Goal: Task Accomplishment & Management: Complete application form

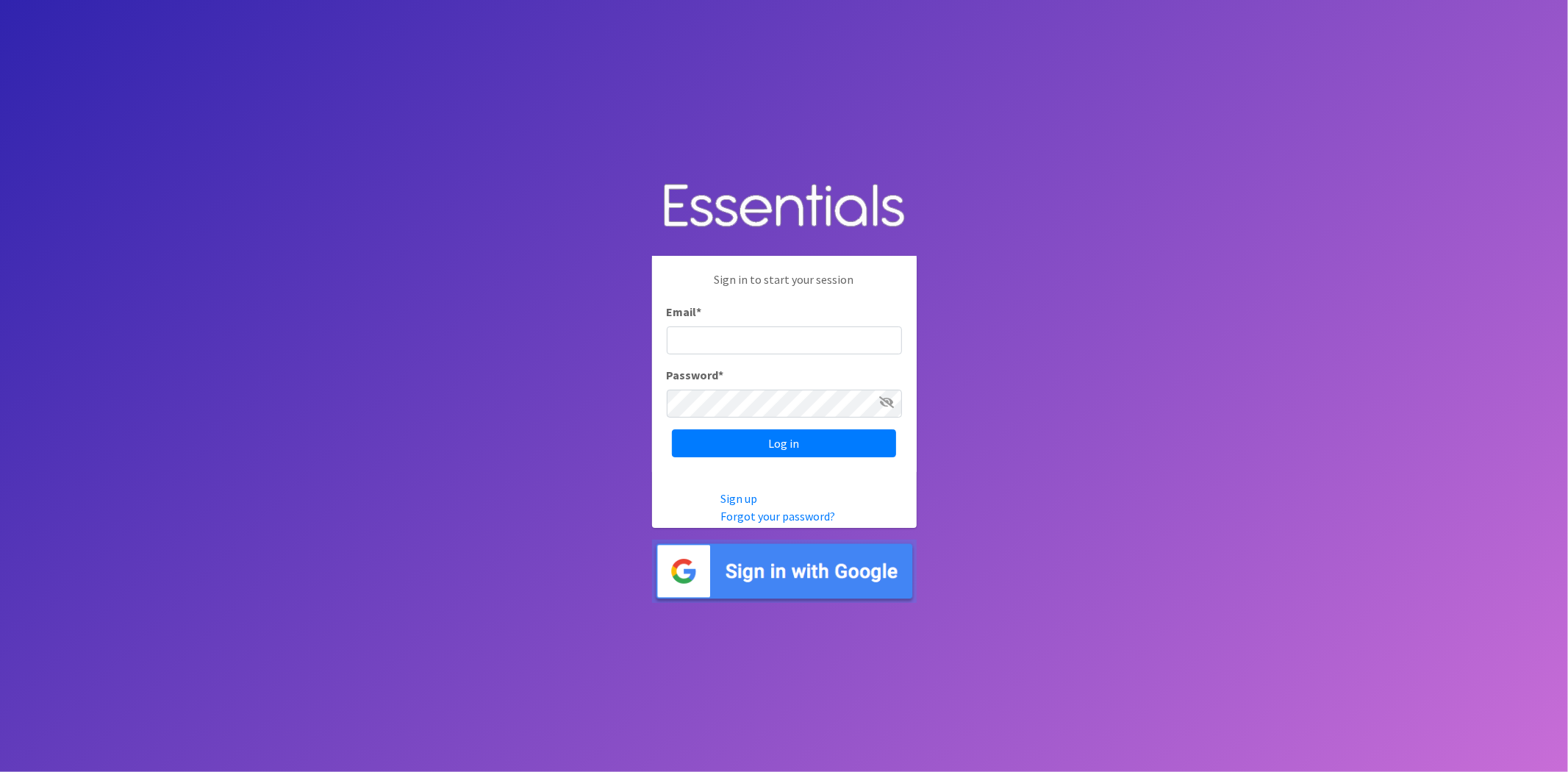
type input "analisacantu@austindiapers.org"
drag, startPoint x: 724, startPoint y: 380, endPoint x: 802, endPoint y: 417, distance: 86.3
drag, startPoint x: 802, startPoint y: 417, endPoint x: 879, endPoint y: 449, distance: 83.4
click at [870, 448] on input "Log in" at bounding box center [784, 442] width 225 height 28
click at [879, 449] on div "Log in" at bounding box center [785, 442] width 235 height 28
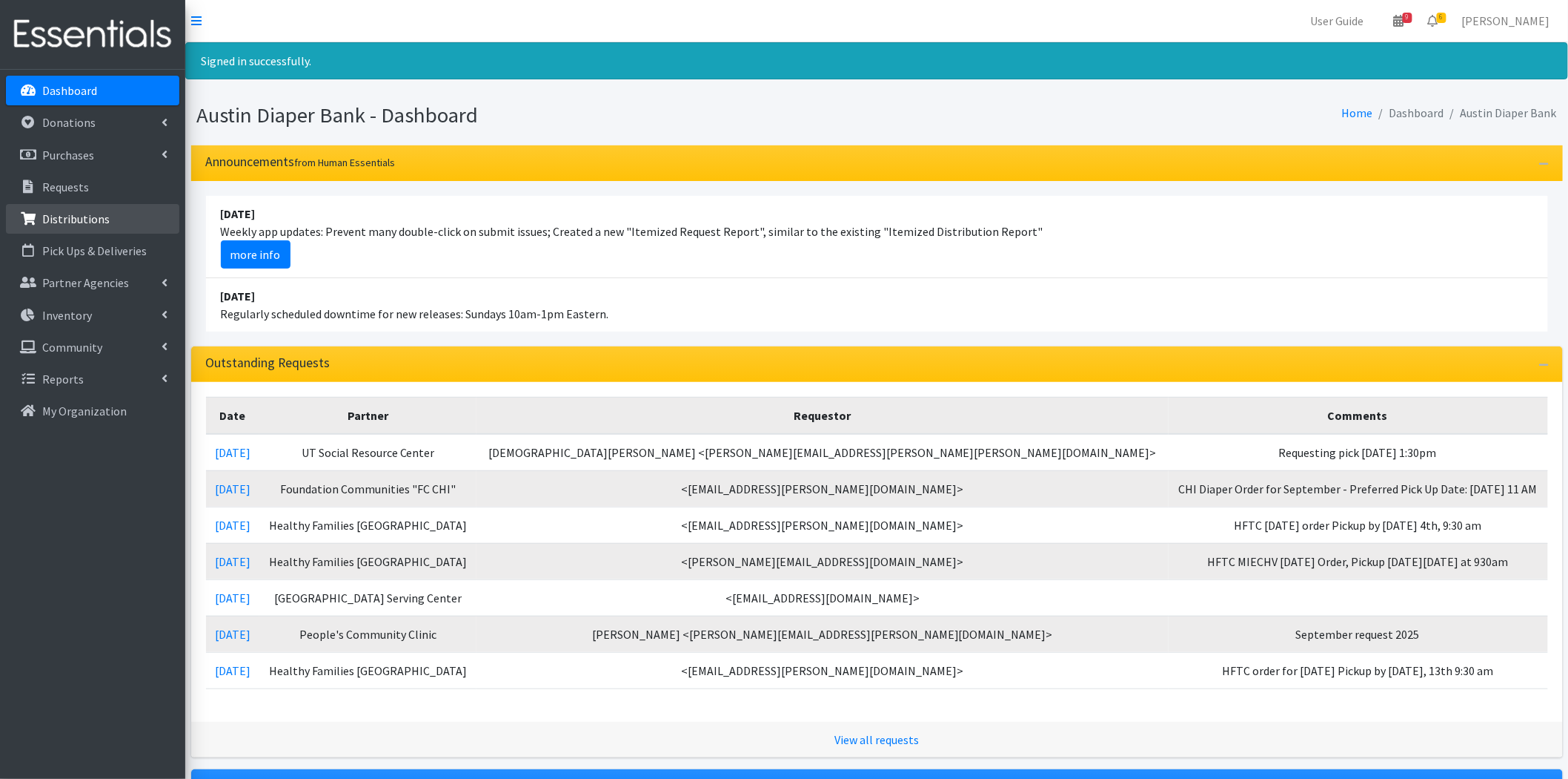
click at [101, 216] on p "Distributions" at bounding box center [76, 218] width 68 height 15
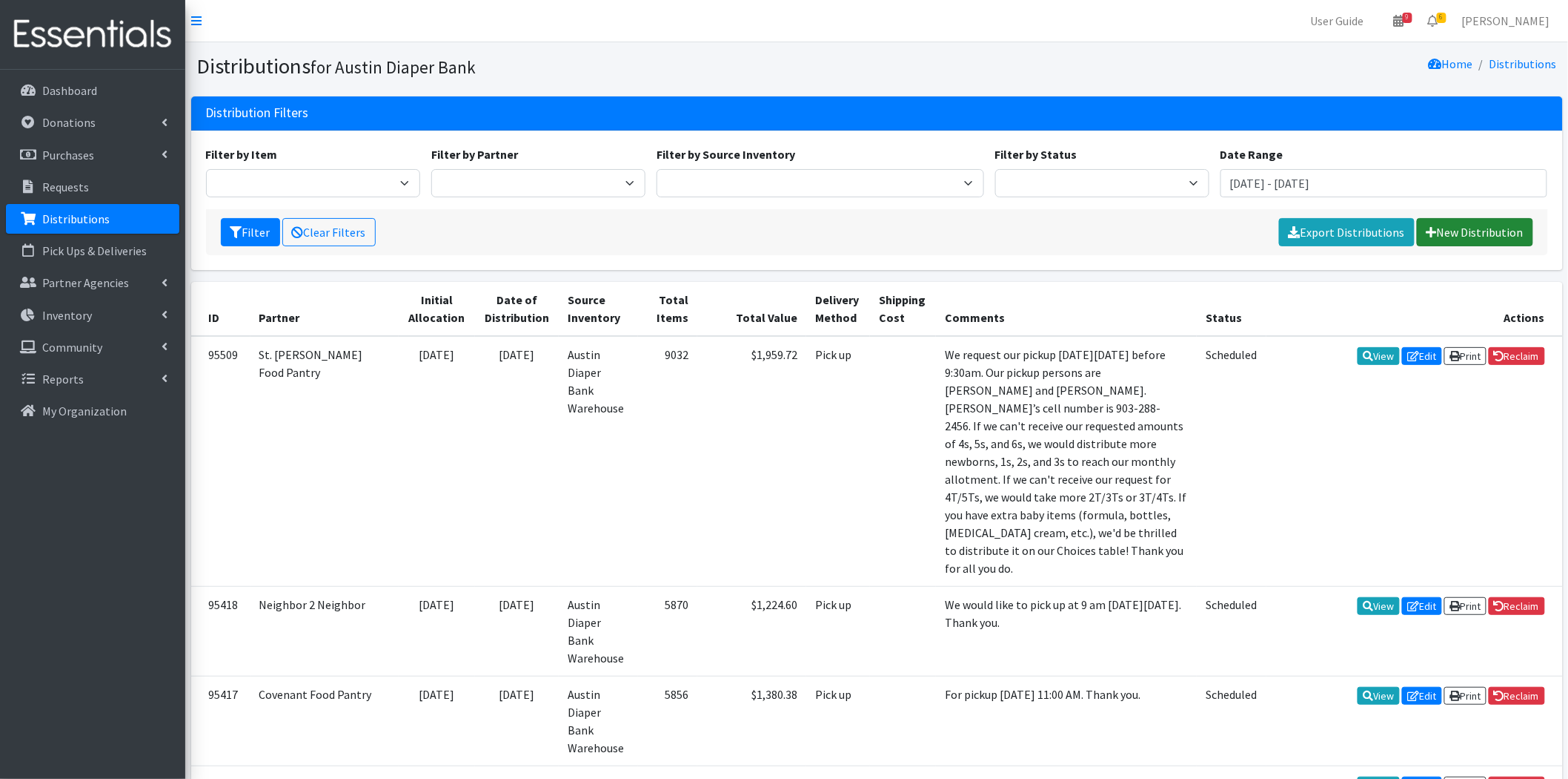
click at [1484, 234] on link "New Distribution" at bounding box center [1475, 232] width 117 height 28
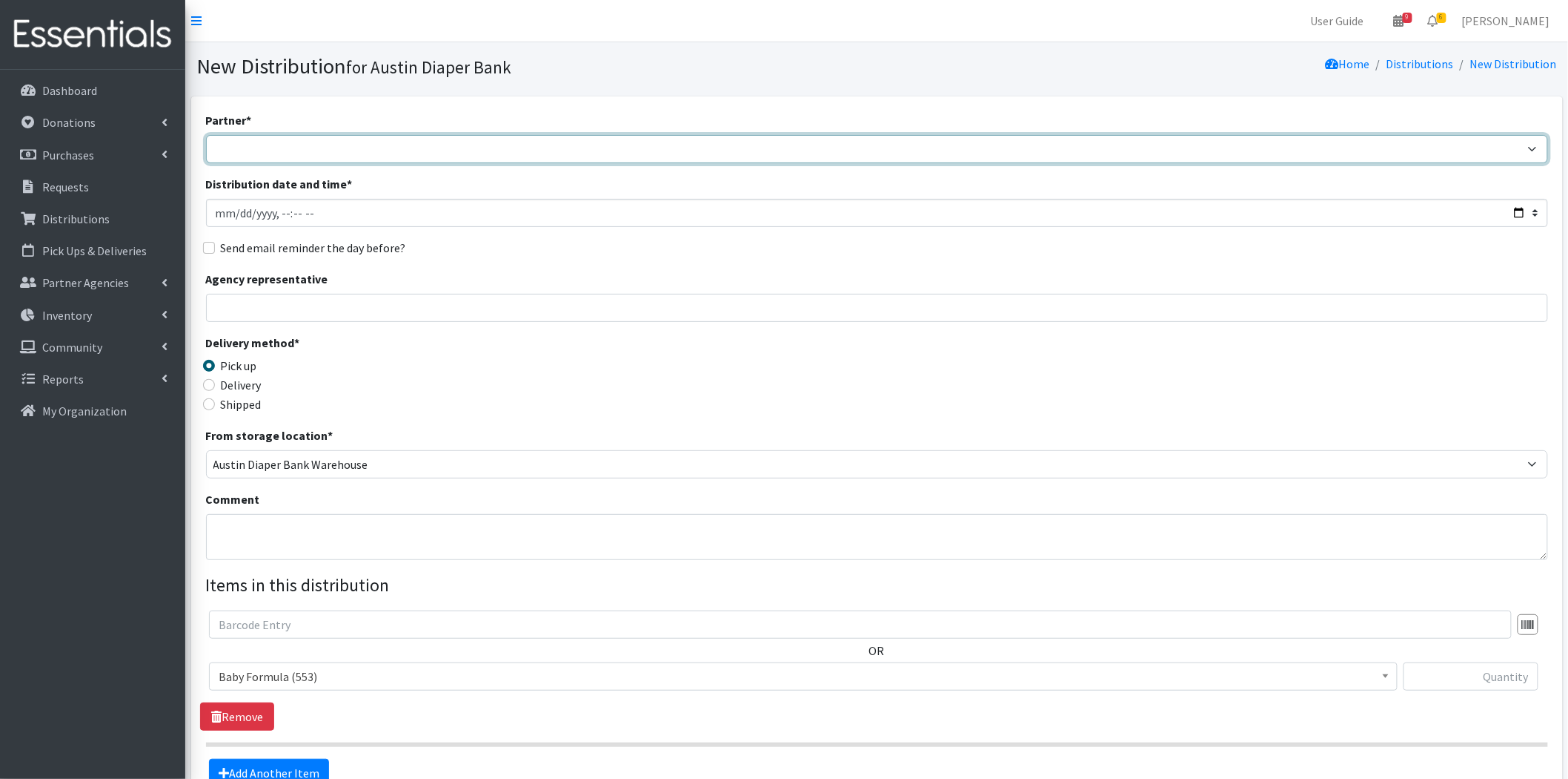
drag, startPoint x: 402, startPoint y: 145, endPoint x: 401, endPoint y: 161, distance: 16.0
click at [402, 145] on select "ADB House Account Adult Protective Services Any Baby Can Ascension Seton Austin…" at bounding box center [877, 149] width 1342 height 28
select select "330"
click at [206, 135] on select "ADB House Account Adult Protective Services Any Baby Can Ascension Seton Austin…" at bounding box center [877, 149] width 1342 height 28
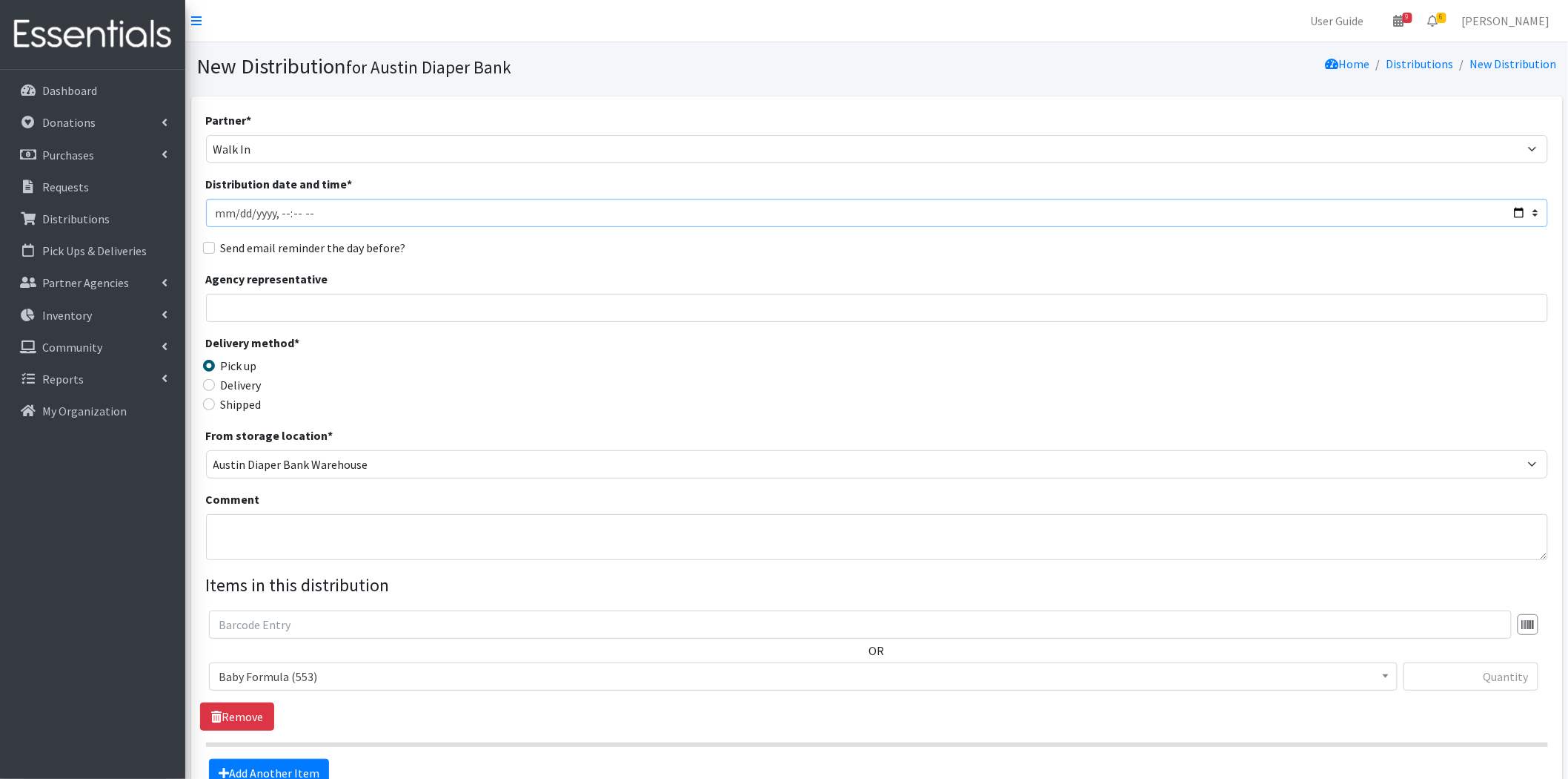
click at [314, 215] on input "Distribution date and time *" at bounding box center [877, 213] width 1342 height 28
click at [296, 268] on div "Partner * ADB House Account Adult Protective Services Any Baby Can Ascension Se…" at bounding box center [877, 448] width 1342 height 676
click at [275, 210] on input "Distribution date and time *" at bounding box center [877, 213] width 1342 height 28
type input "2025-08-26T10:59"
click at [299, 263] on div "Partner * ADB House Account Adult Protective Services Any Baby Can Ascension Se…" at bounding box center [877, 448] width 1342 height 676
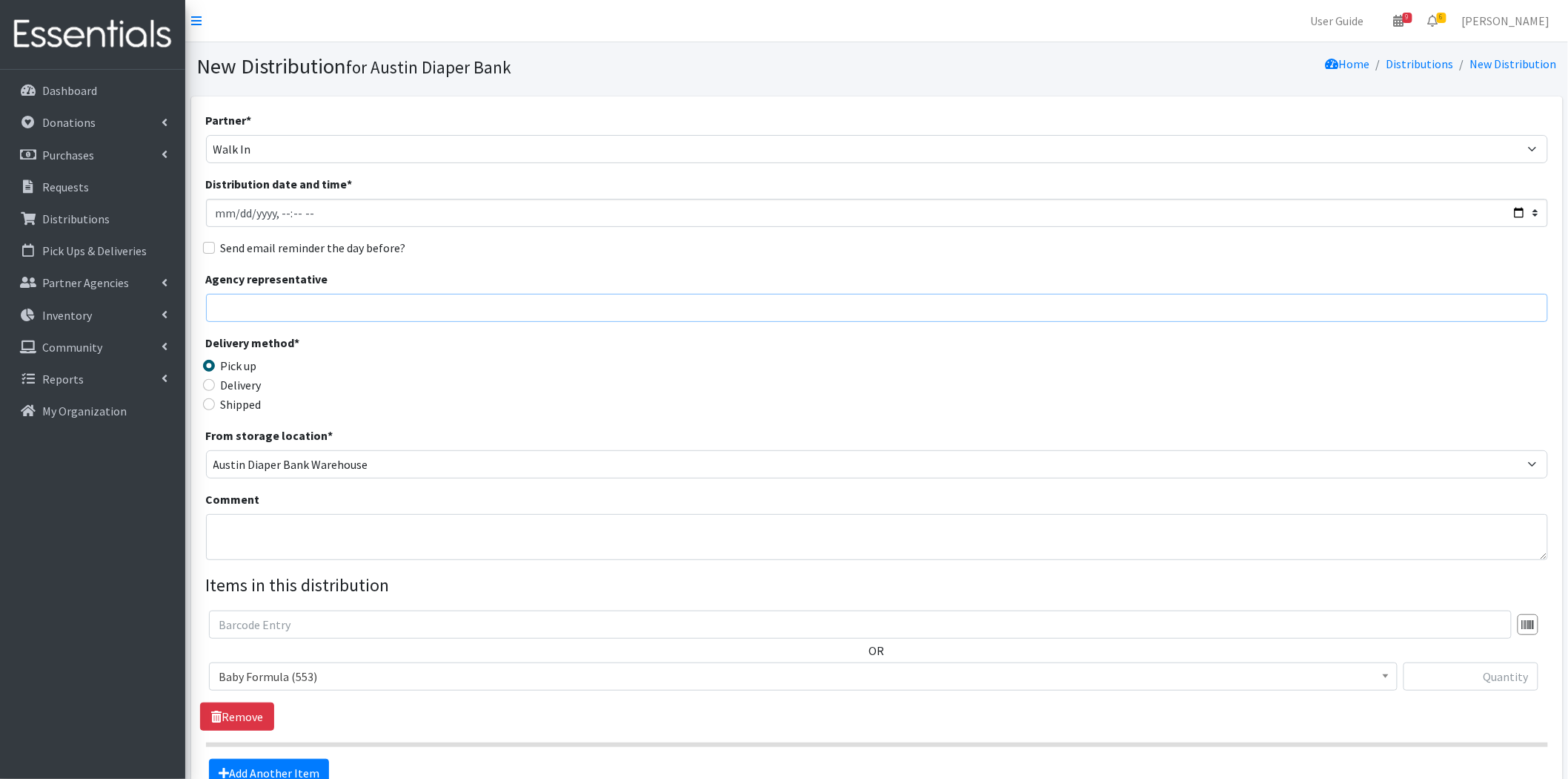
click at [246, 311] on input "Agency representative" at bounding box center [877, 307] width 1342 height 28
type input "Analisa Lundberg"
click at [410, 682] on span "Baby Formula (553)" at bounding box center [803, 676] width 1170 height 21
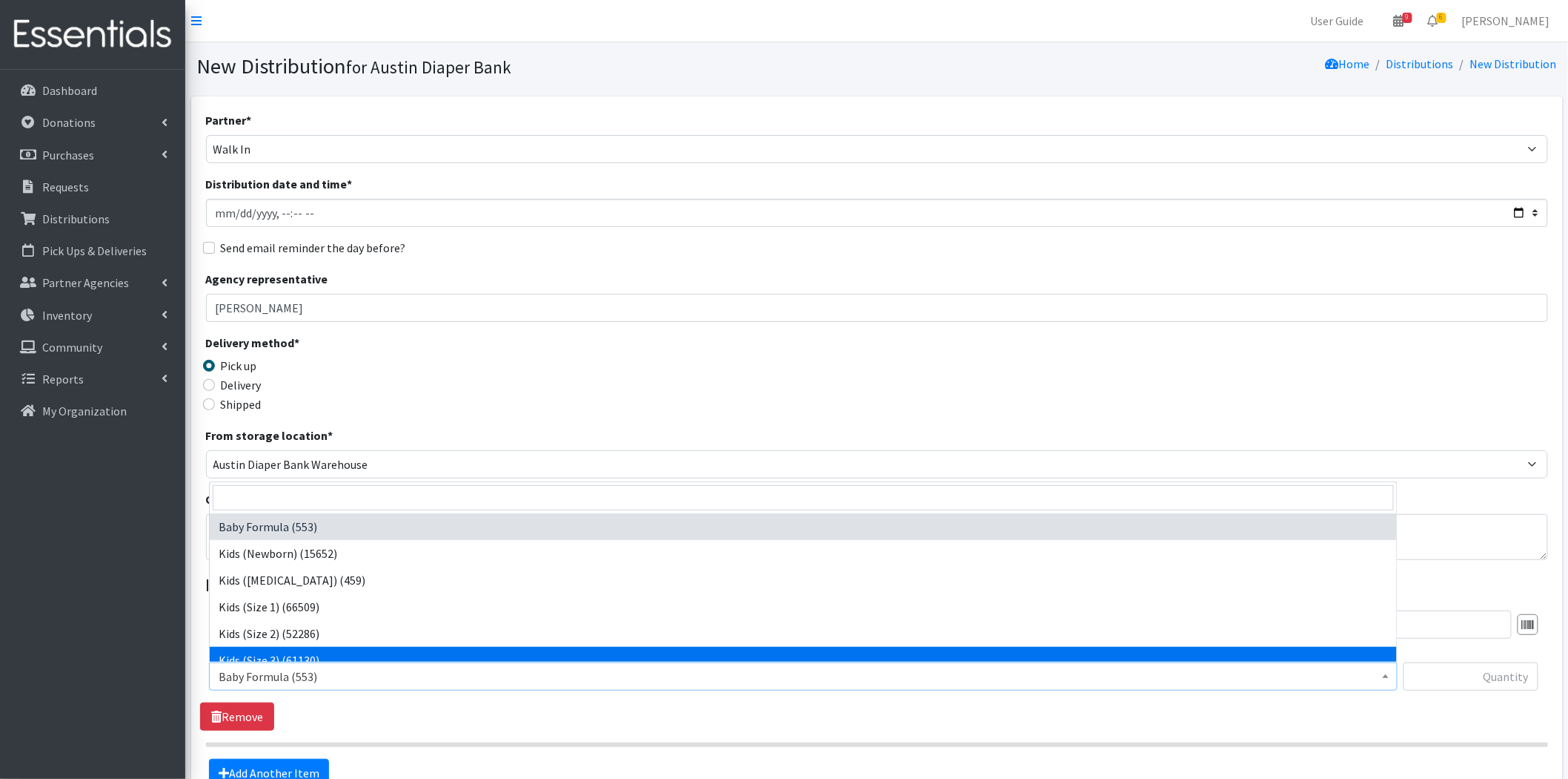
select select "442"
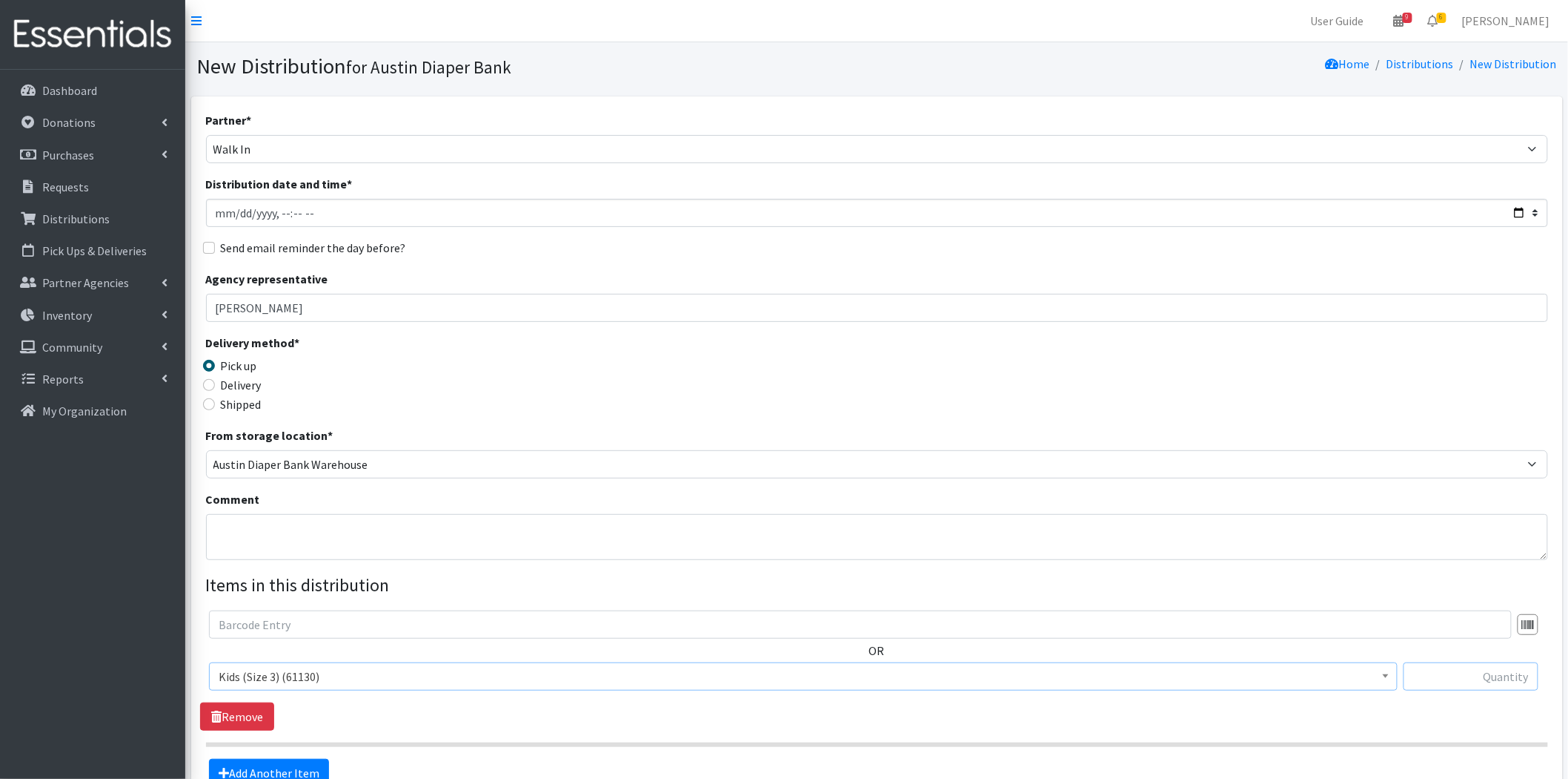
click at [1458, 678] on input "text" at bounding box center [1472, 676] width 135 height 28
type input "25"
click at [1231, 641] on div "OR Baby Formula (553) Kids (Newborn) (15652) Kids (Preemie) (459) Kids (Size 1)…" at bounding box center [877, 656] width 1353 height 92
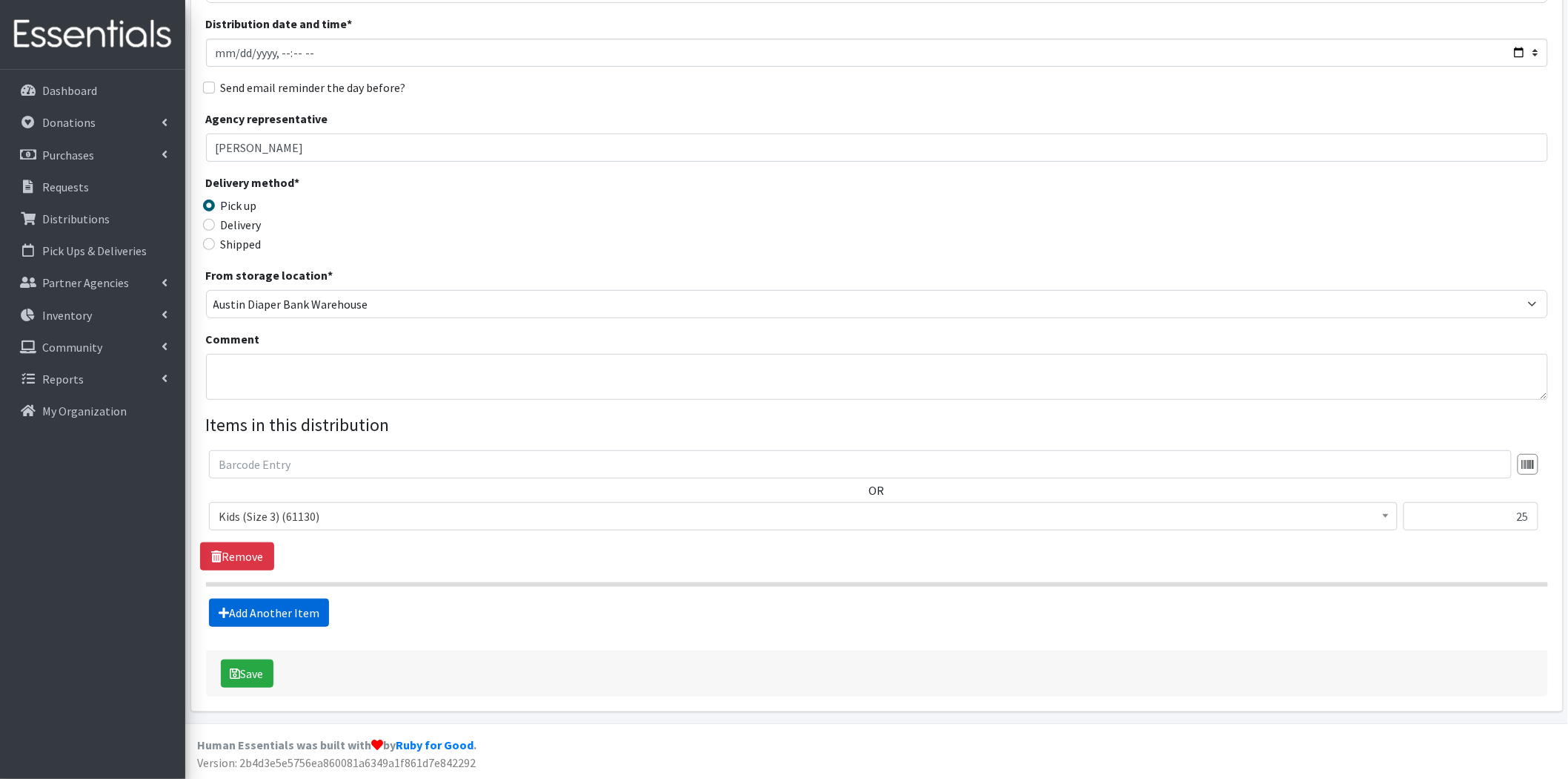
click at [276, 611] on link "Add Another Item" at bounding box center [269, 612] width 120 height 28
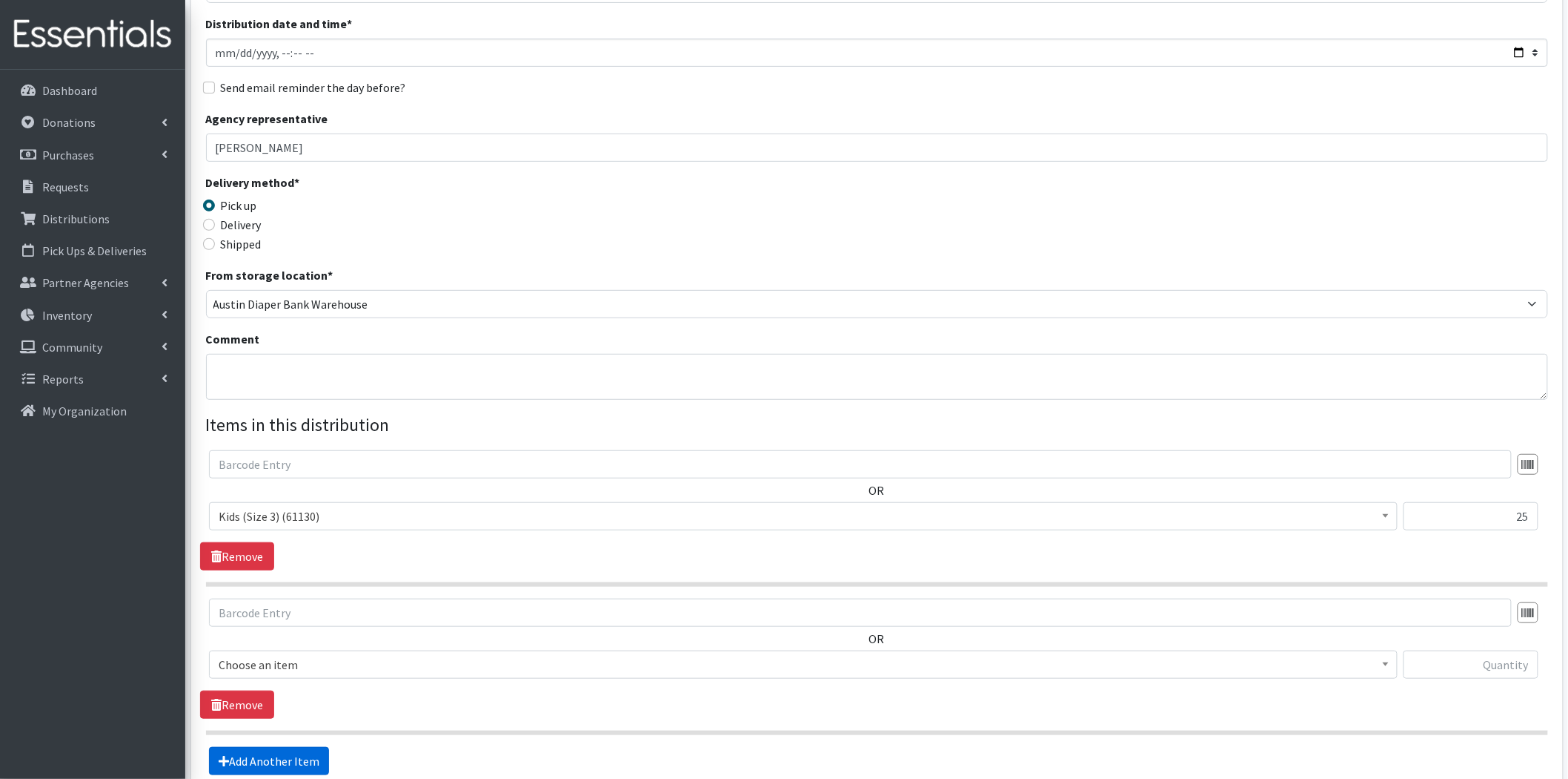
scroll to position [308, 0]
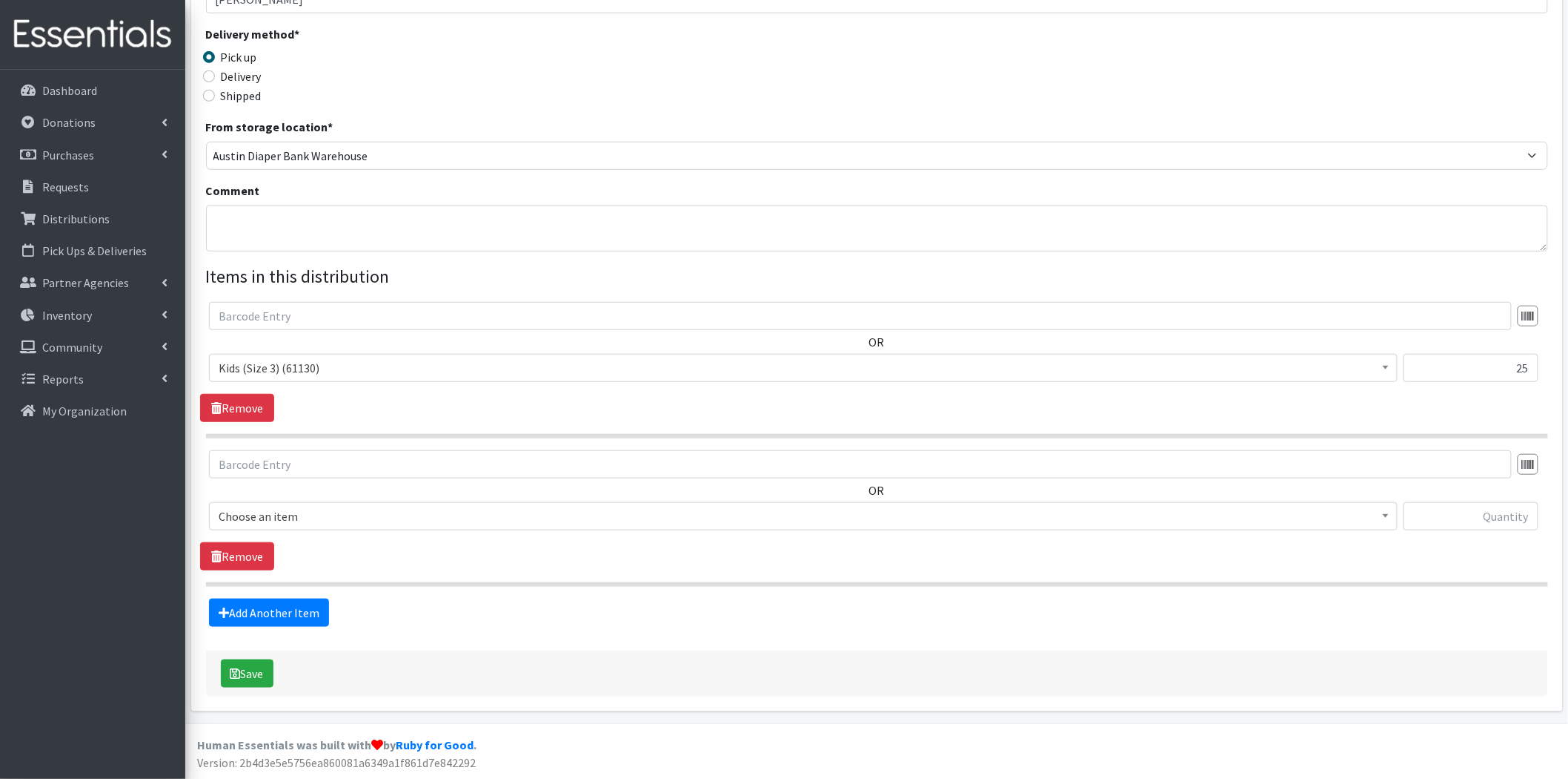
click at [295, 521] on span "Choose an item" at bounding box center [803, 515] width 1170 height 21
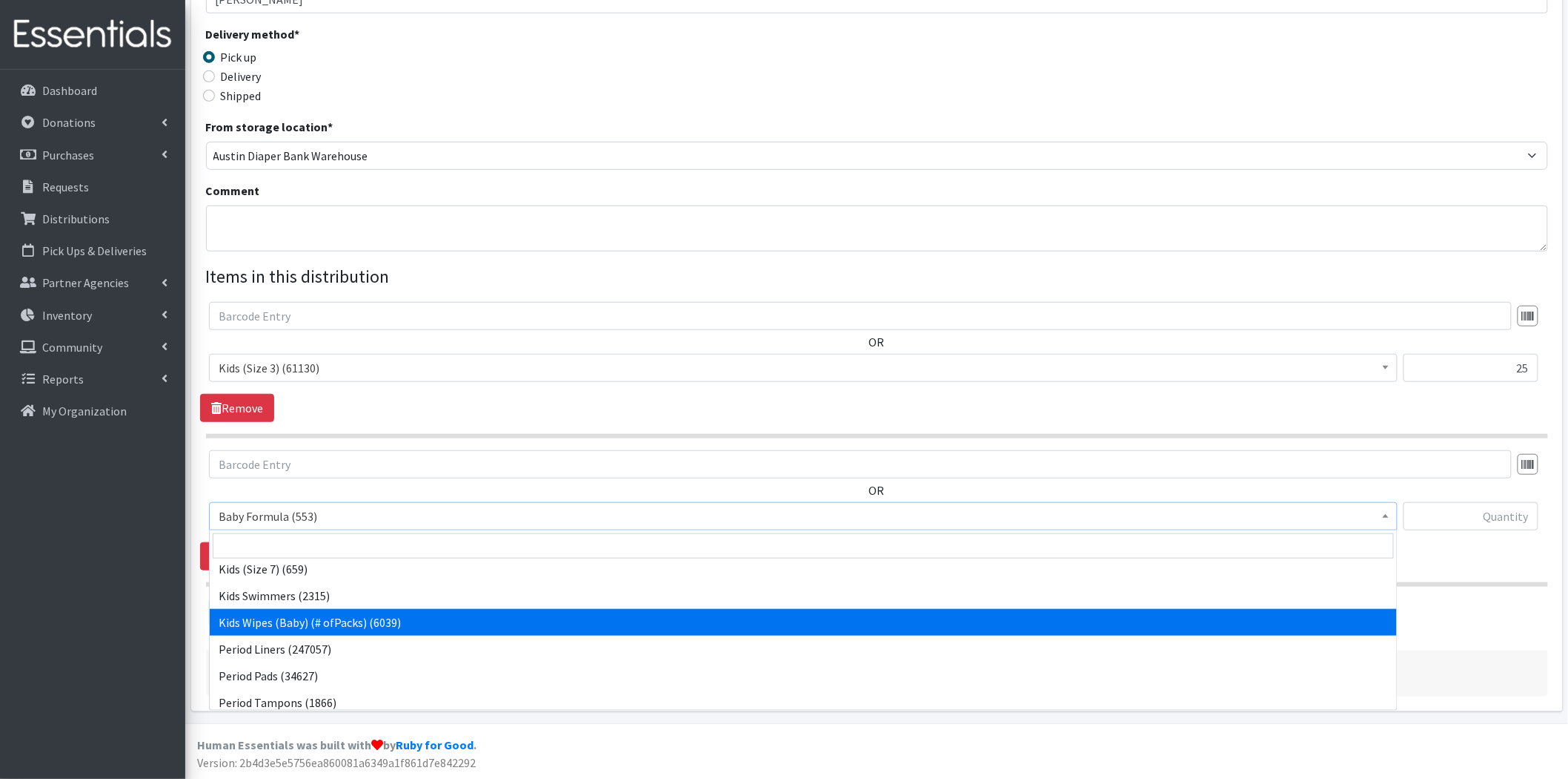
scroll to position [247, 0]
select select "434"
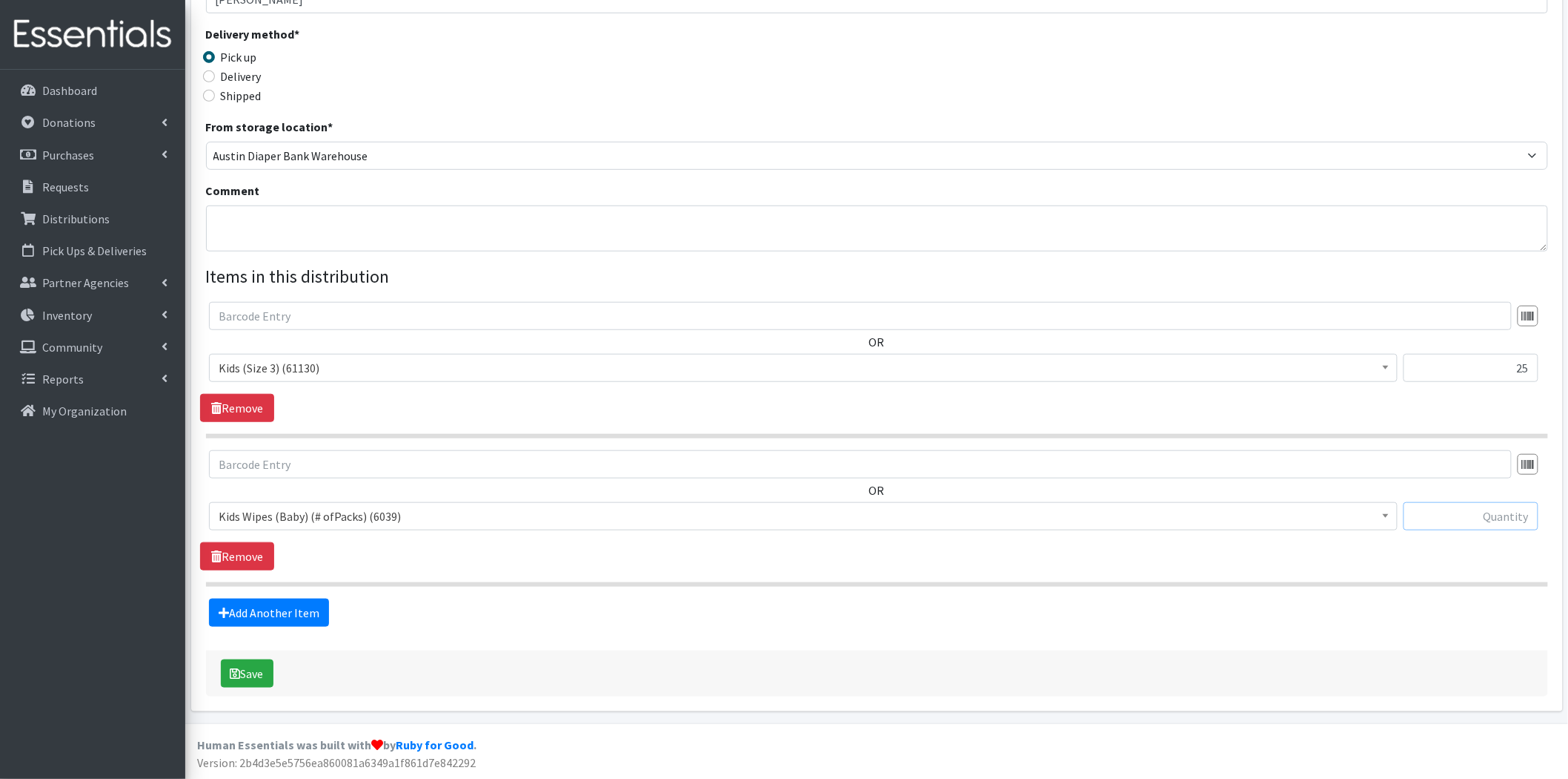
click at [1443, 510] on input "text" at bounding box center [1472, 516] width 135 height 28
type input "1"
click at [1420, 563] on div "OR Baby Formula (553) Kids (Newborn) (15652) Kids (Preemie) (459) Kids (Size 1)…" at bounding box center [877, 510] width 1353 height 120
click at [323, 608] on link "Add Another Item" at bounding box center [269, 612] width 120 height 28
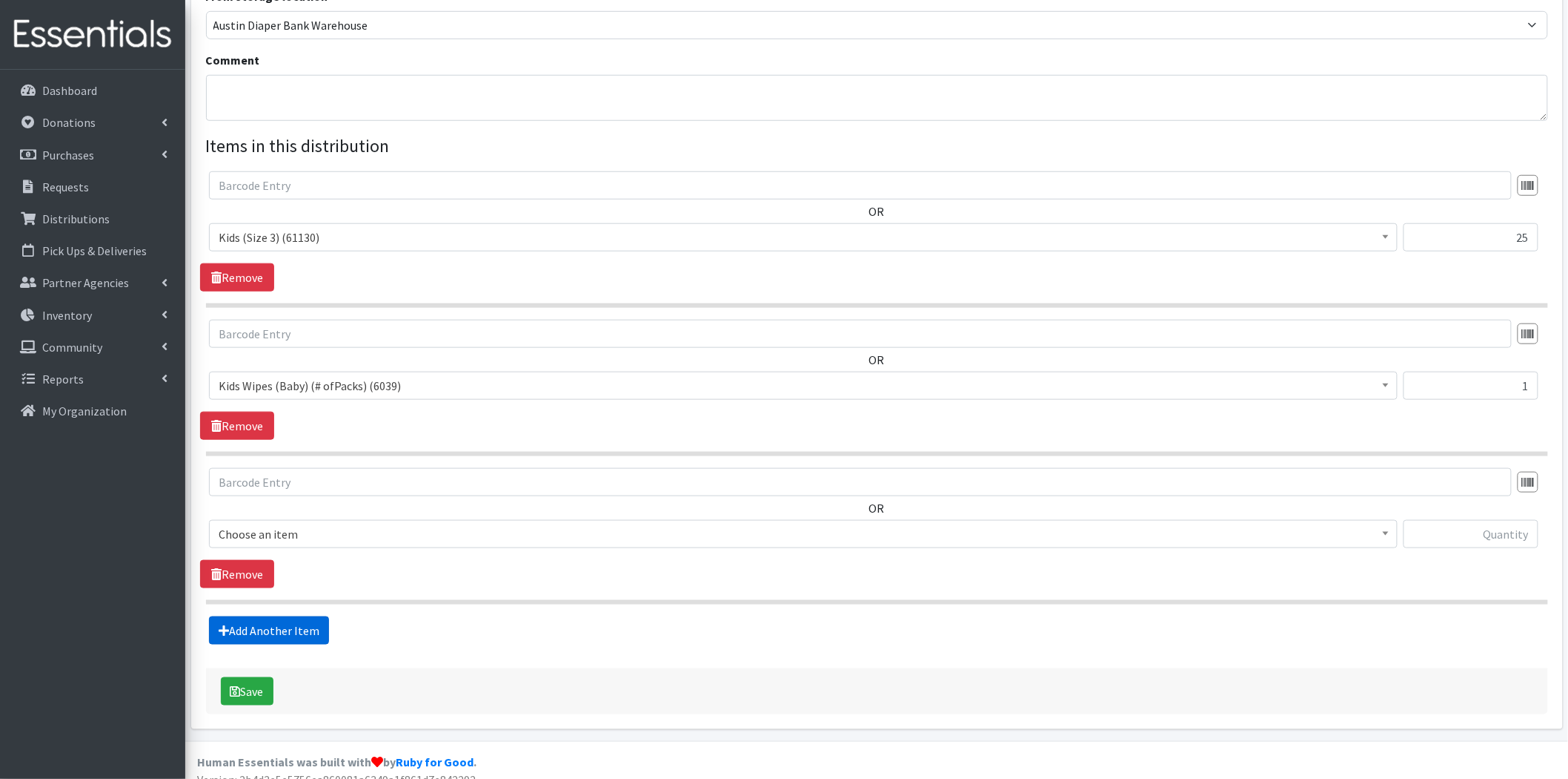
scroll to position [457, 0]
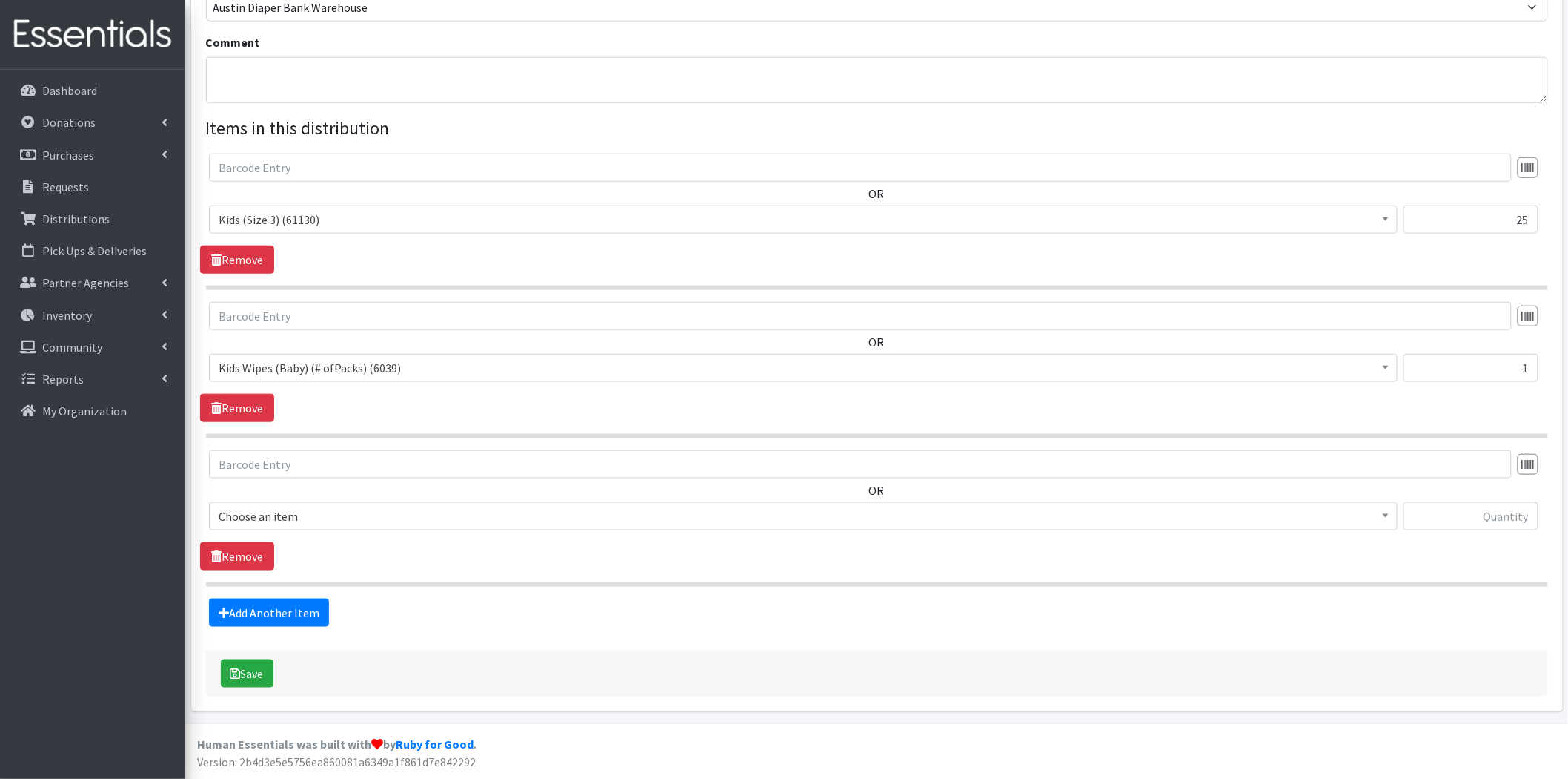
click at [412, 520] on span "Choose an item" at bounding box center [803, 515] width 1170 height 21
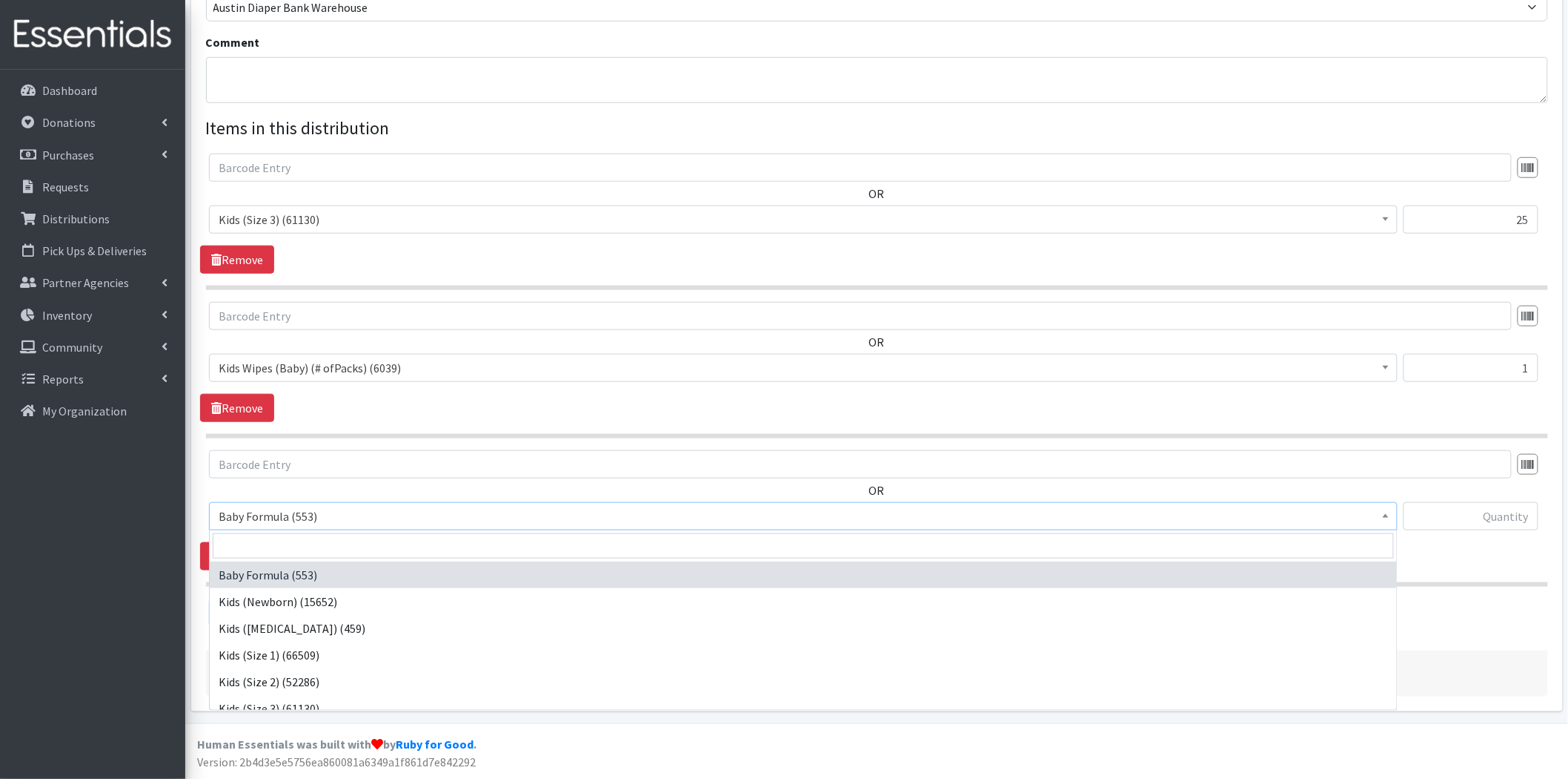
scroll to position [197, 0]
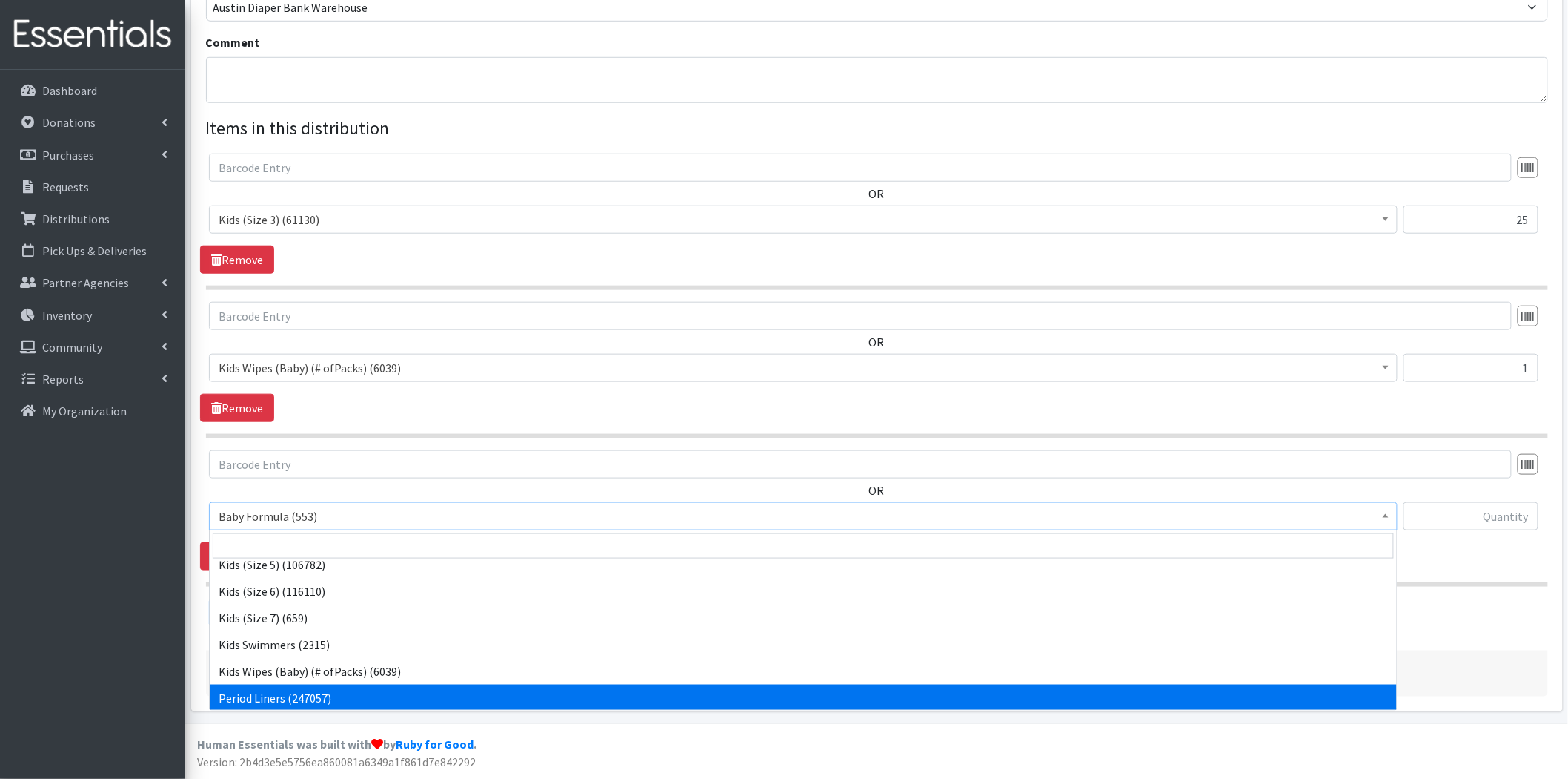
select select "1535"
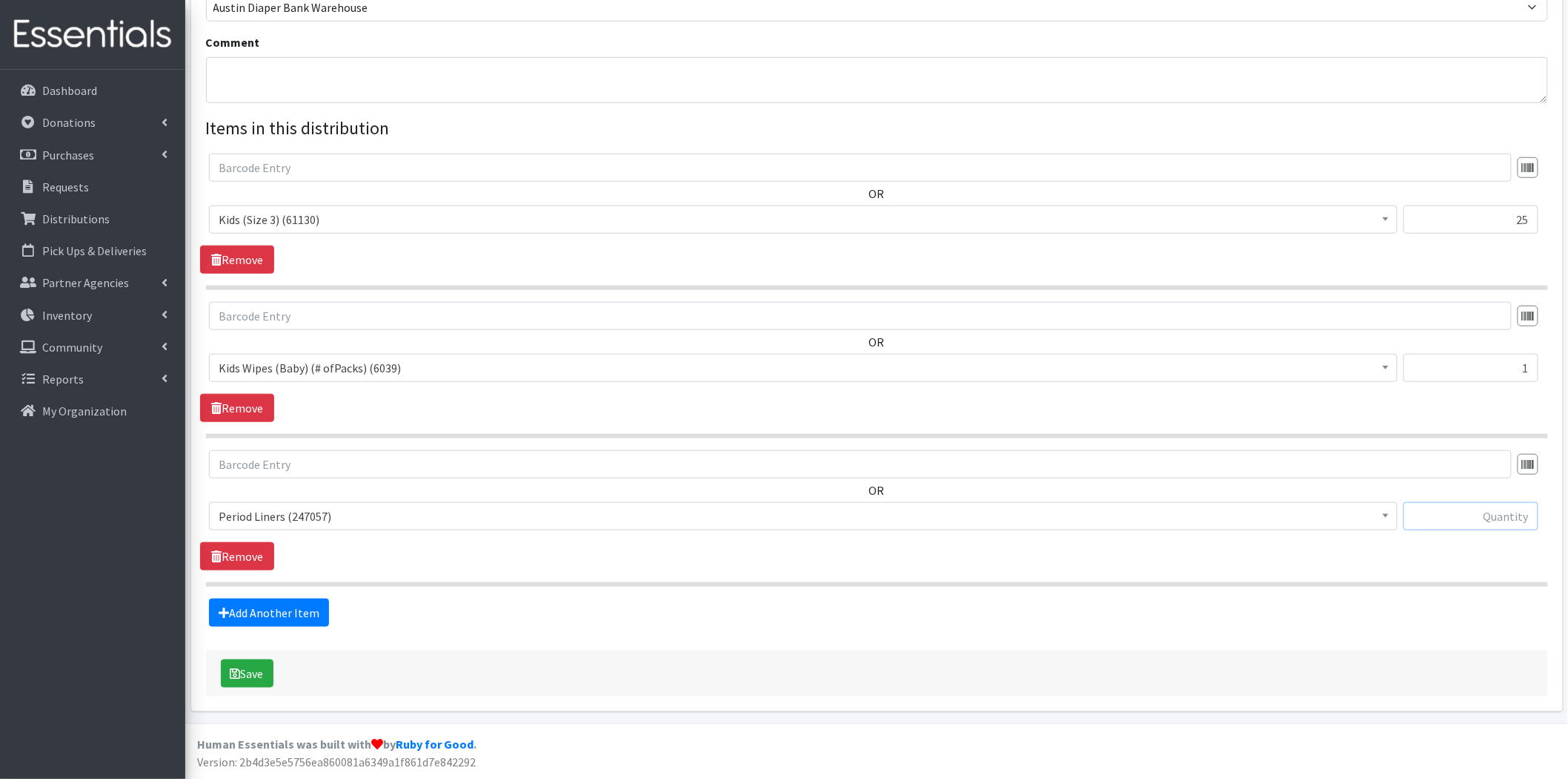
click at [1524, 519] on input "text" at bounding box center [1472, 516] width 135 height 28
type input "16"
click at [1276, 654] on div "Save" at bounding box center [877, 673] width 1342 height 46
click at [273, 671] on div "Save" at bounding box center [877, 673] width 1342 height 46
click at [268, 672] on button "Save" at bounding box center [247, 673] width 53 height 28
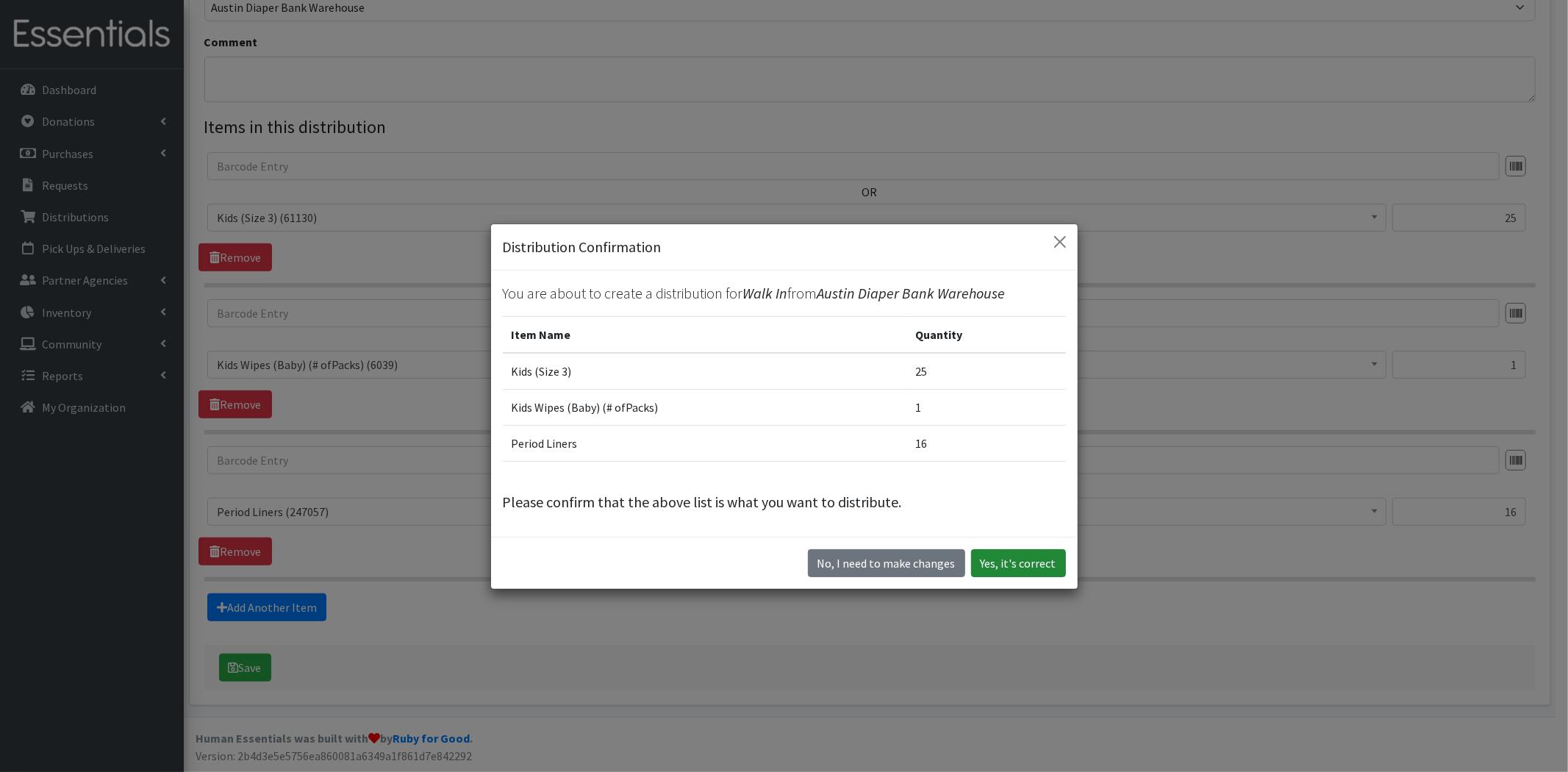
click at [1031, 564] on button "Yes, it's correct" at bounding box center [1018, 563] width 95 height 28
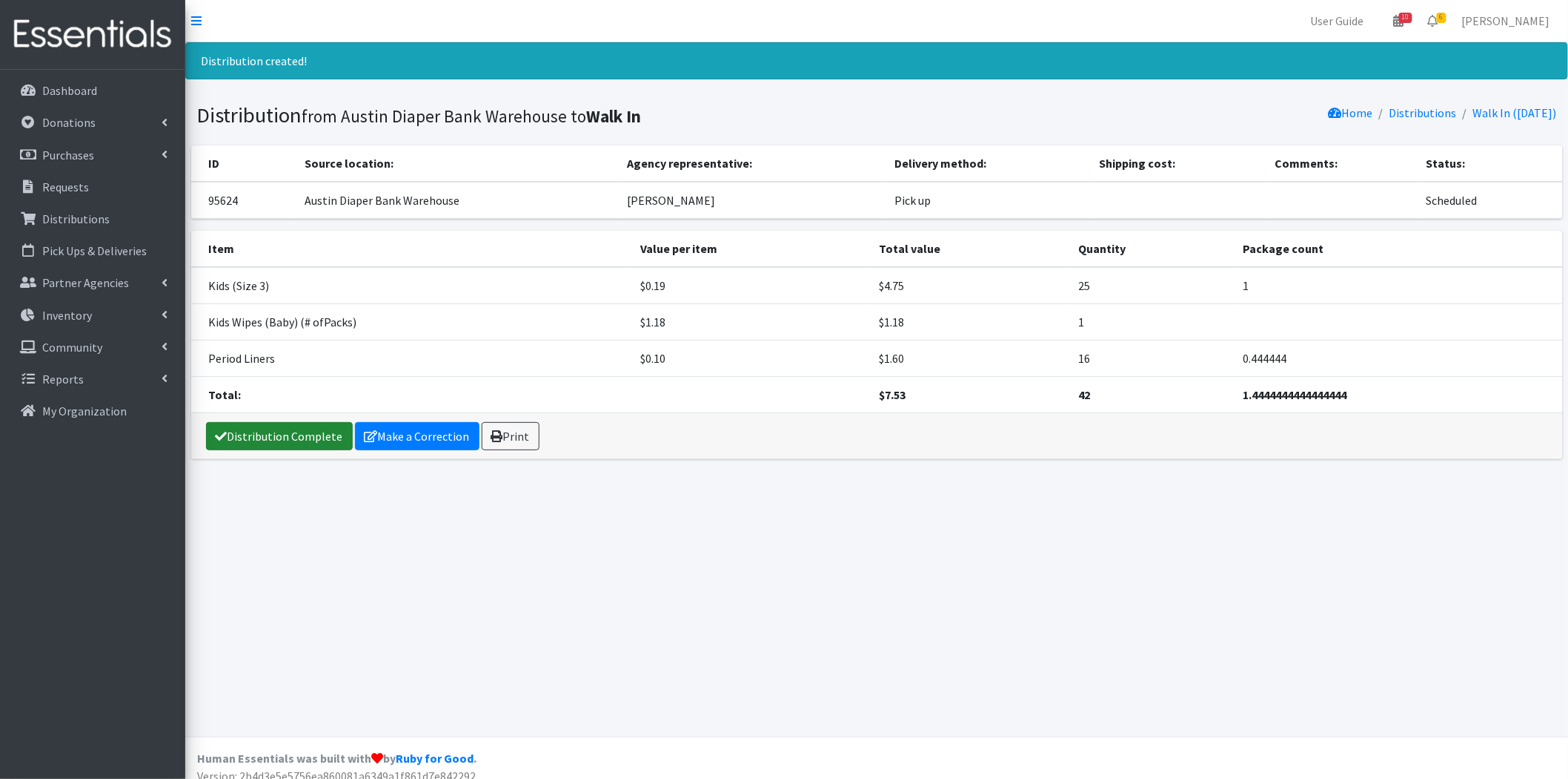
click at [239, 429] on link "Distribution Complete" at bounding box center [279, 436] width 147 height 28
